Goal: Book appointment/travel/reservation

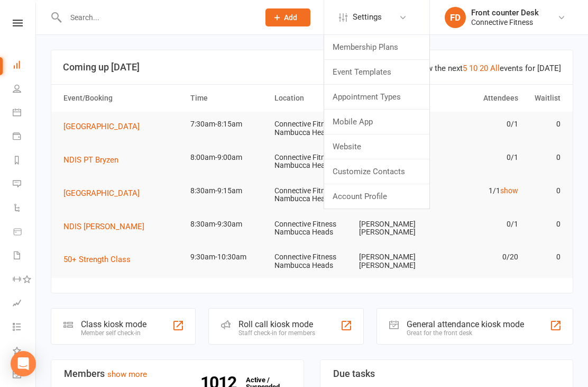
click at [366, 148] on link "Website" at bounding box center [376, 146] width 105 height 24
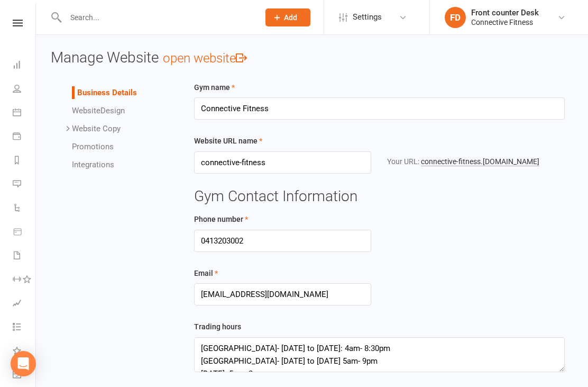
click at [490, 161] on link "connective-fitness .[DOMAIN_NAME]" at bounding box center [480, 161] width 119 height 9
click at [21, 59] on link "Dashboard" at bounding box center [25, 66] width 24 height 24
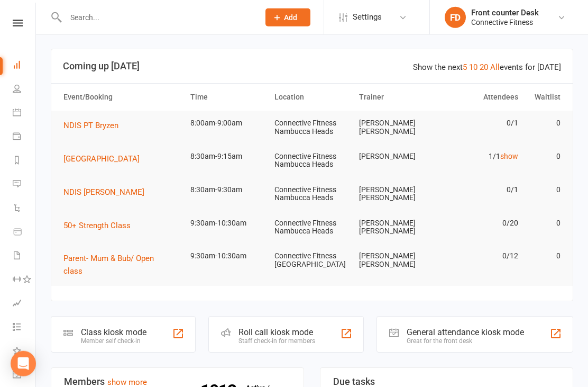
scroll to position [21, 0]
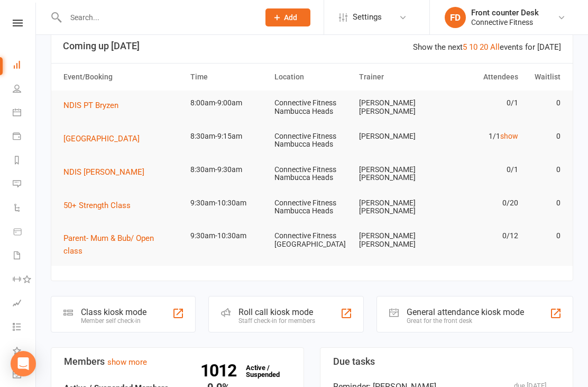
click at [478, 48] on link "10" at bounding box center [473, 47] width 8 height 10
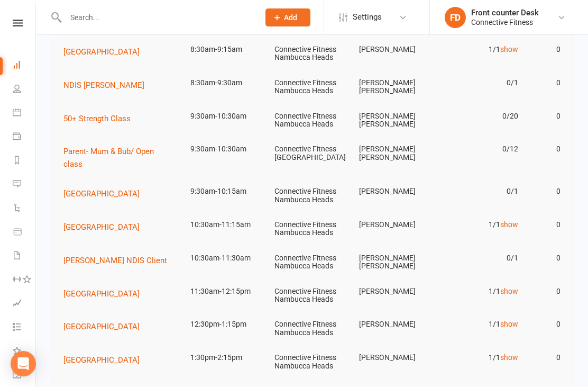
scroll to position [106, 0]
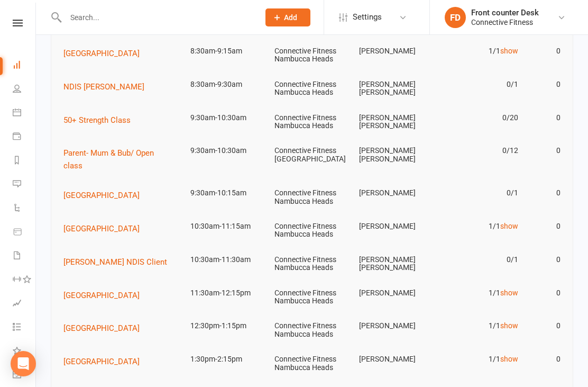
click at [108, 190] on span "[GEOGRAPHIC_DATA]" at bounding box center [101, 195] width 76 height 10
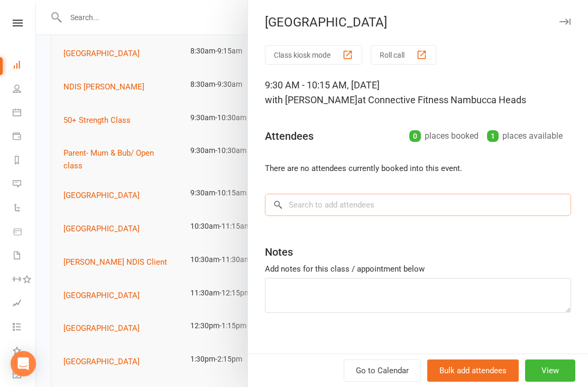
click at [398, 203] on input "search" at bounding box center [418, 205] width 306 height 22
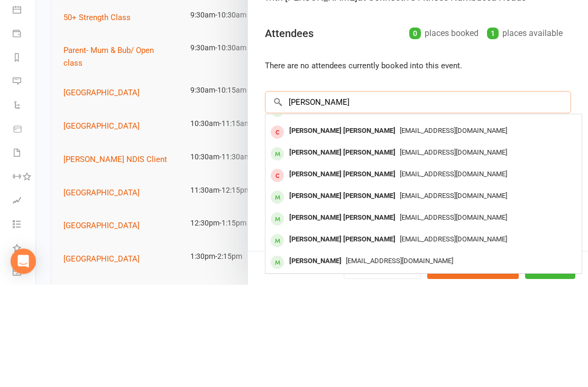
scroll to position [58, 0]
type input "[PERSON_NAME]"
click at [400, 294] on span "[EMAIL_ADDRESS][DOMAIN_NAME]" at bounding box center [453, 298] width 107 height 8
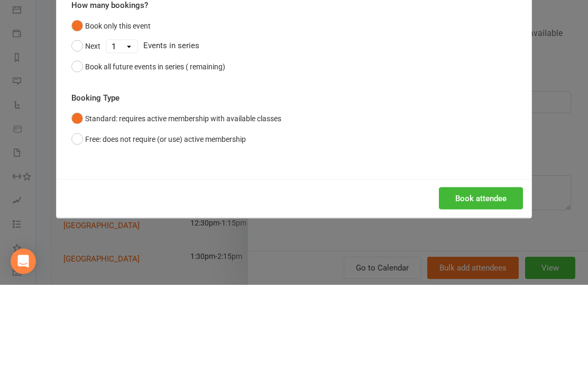
scroll to position [209, 0]
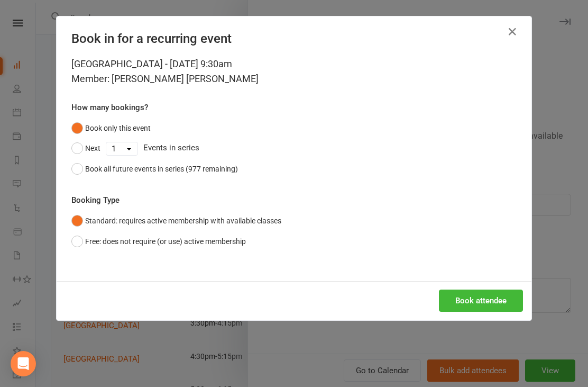
click at [488, 299] on button "Book attendee" at bounding box center [481, 300] width 84 height 22
